Goal: Entertainment & Leisure: Consume media (video, audio)

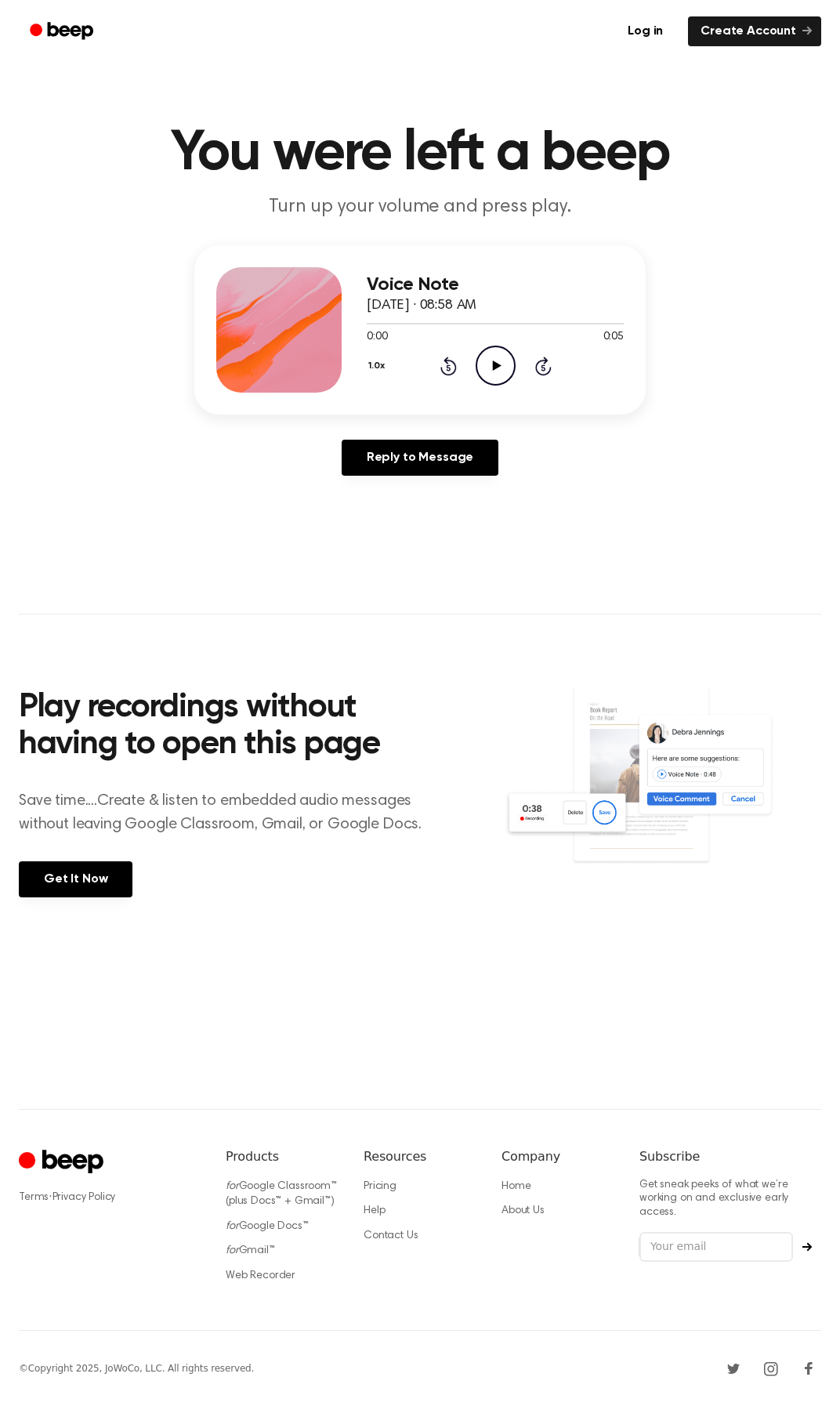
click at [501, 366] on icon "Play Audio" at bounding box center [496, 365] width 40 height 40
click at [492, 368] on icon "Play Audio" at bounding box center [496, 365] width 40 height 40
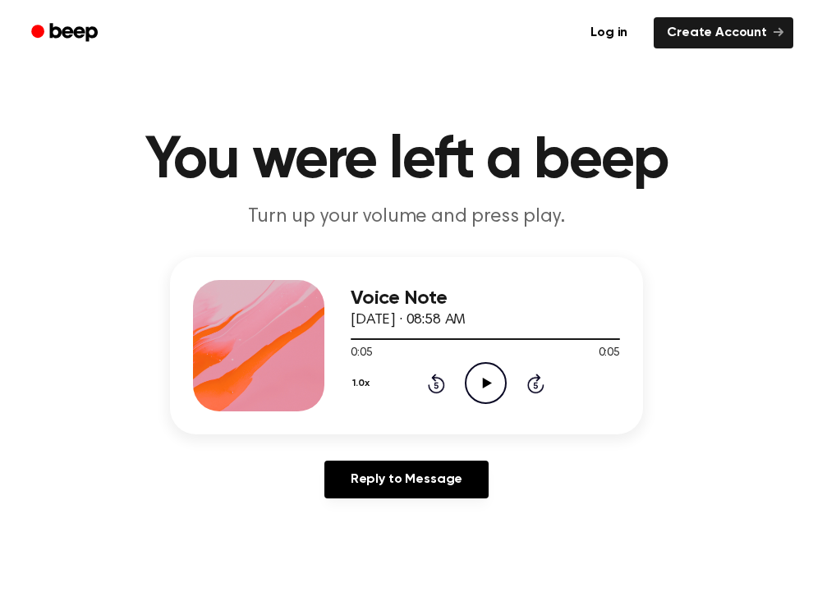
click at [485, 383] on icon at bounding box center [486, 383] width 9 height 11
click at [483, 388] on icon "Play Audio" at bounding box center [486, 383] width 42 height 42
drag, startPoint x: 484, startPoint y: 378, endPoint x: 472, endPoint y: 356, distance: 25.0
click at [472, 356] on div "Voice Note October 7, 2024 · 09:06 AM 0:00 0:05 Your browser does not support t…" at bounding box center [485, 345] width 269 height 131
click at [485, 384] on icon at bounding box center [486, 383] width 9 height 11
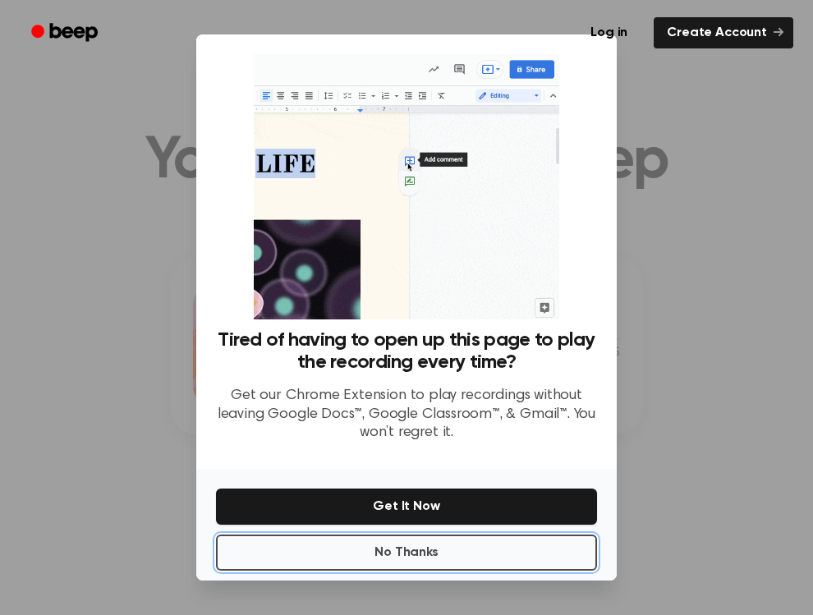
click at [400, 552] on button "No Thanks" at bounding box center [406, 553] width 381 height 36
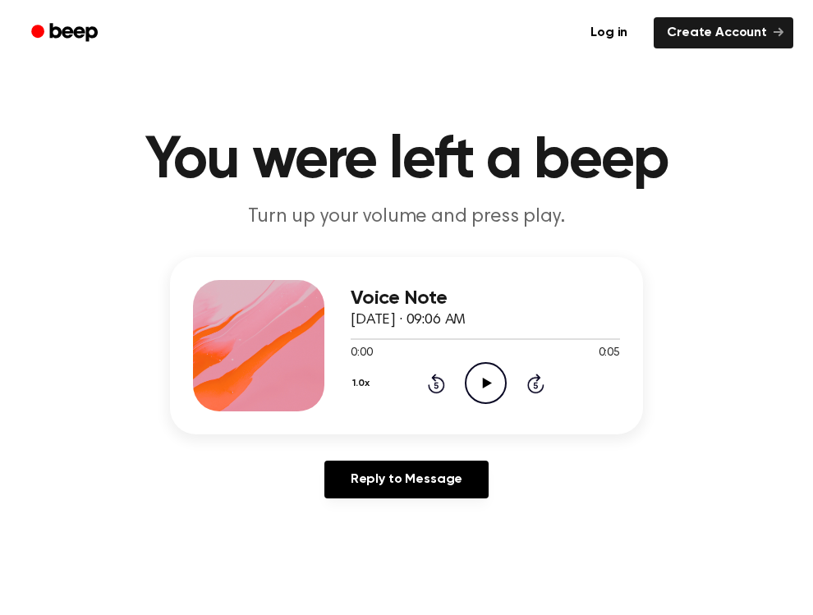
drag, startPoint x: 488, startPoint y: 381, endPoint x: 206, endPoint y: 13, distance: 463.5
click at [481, 365] on icon "Play Audio" at bounding box center [486, 383] width 42 height 42
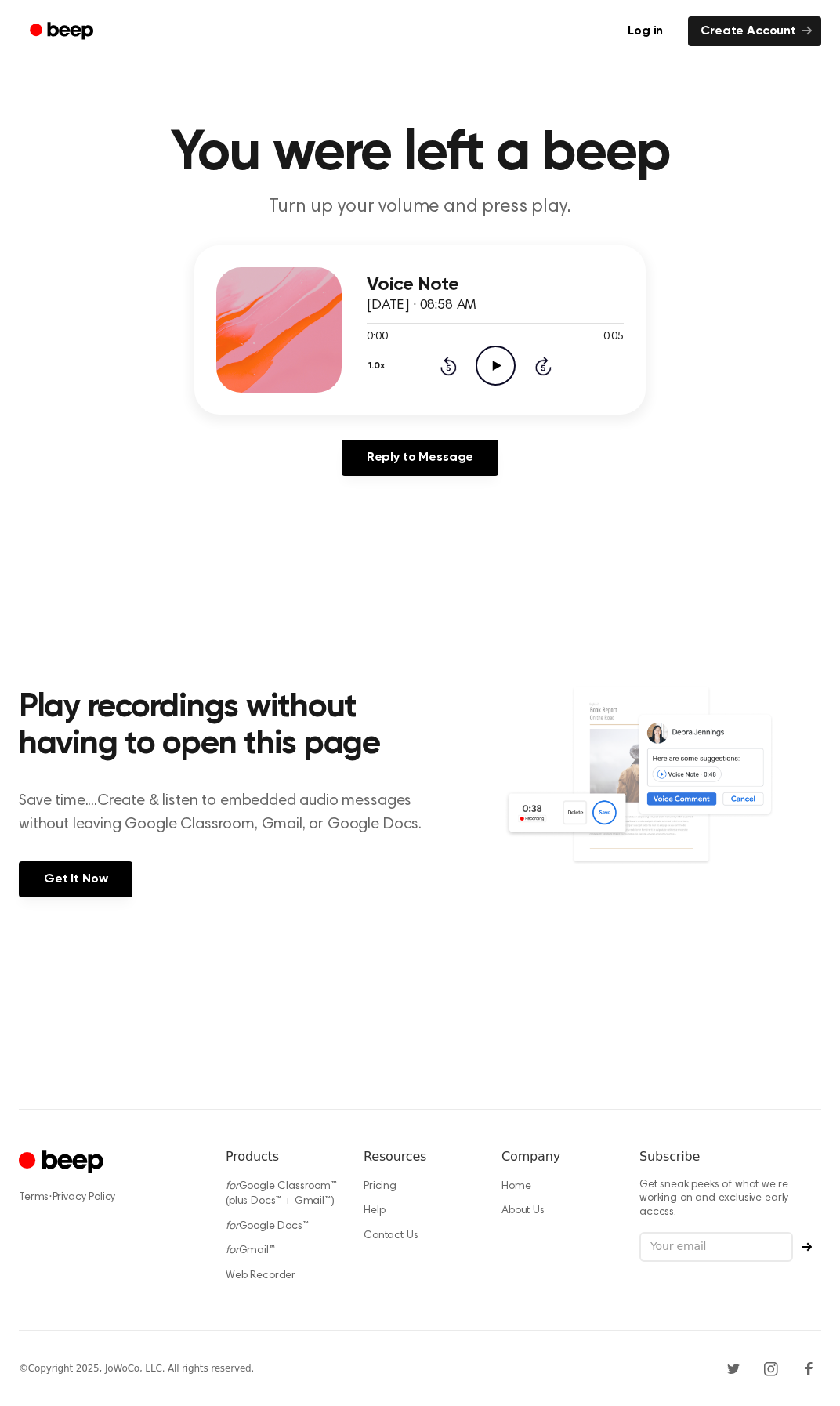
click at [496, 366] on icon at bounding box center [496, 365] width 9 height 10
